Goal: Transaction & Acquisition: Purchase product/service

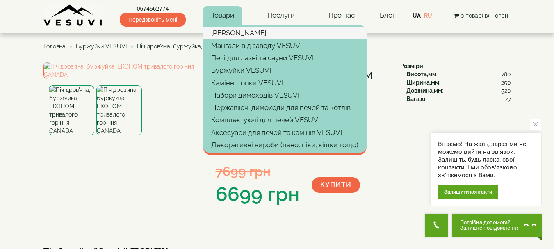
click at [223, 32] on link "[PERSON_NAME]" at bounding box center [285, 33] width 164 height 12
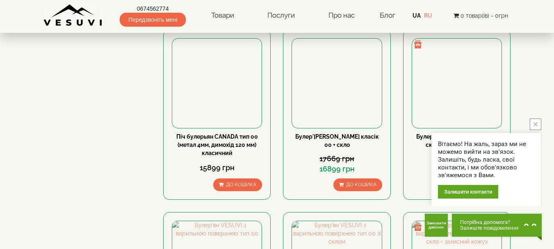
scroll to position [492, 0]
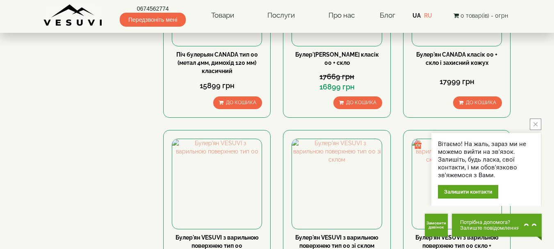
click at [532, 123] on button "close button" at bounding box center [534, 123] width 11 height 11
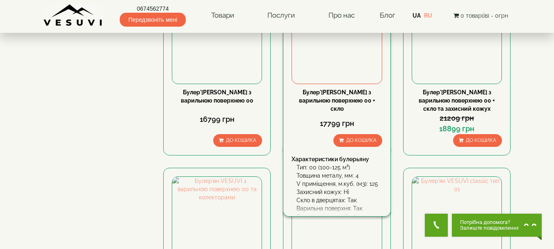
scroll to position [861, 0]
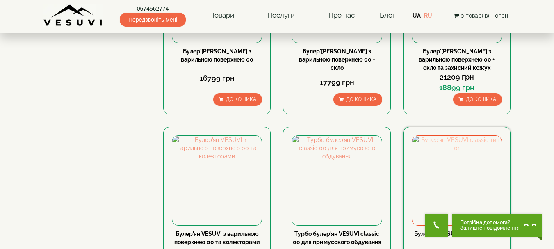
click at [457, 136] on img at bounding box center [456, 180] width 89 height 89
